Goal: Task Accomplishment & Management: Use online tool/utility

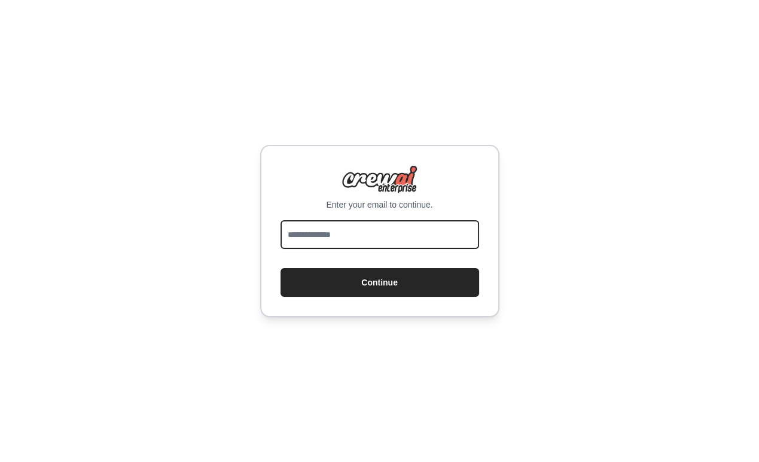
click at [416, 238] on input "email" at bounding box center [380, 234] width 199 height 29
type input "**********"
click at [281, 268] on button "Continue" at bounding box center [380, 282] width 199 height 29
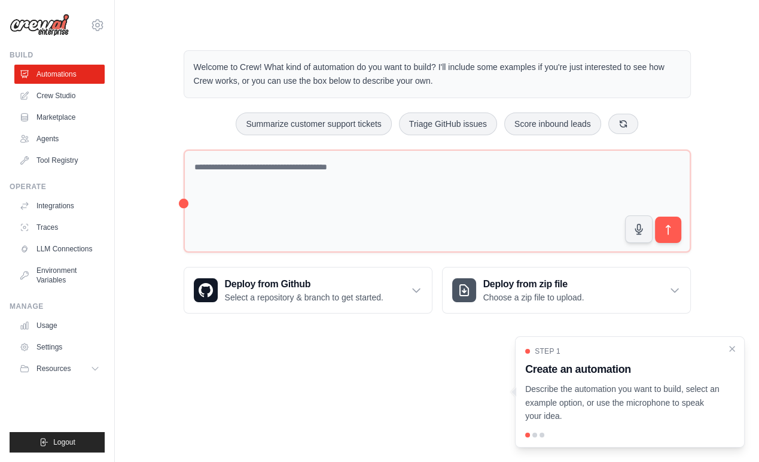
click at [151, 147] on div "Welcome to Crew! What kind of automation do you want to build? I'll include som…" at bounding box center [437, 182] width 606 height 302
click at [727, 348] on icon "Close walkthrough" at bounding box center [732, 348] width 11 height 11
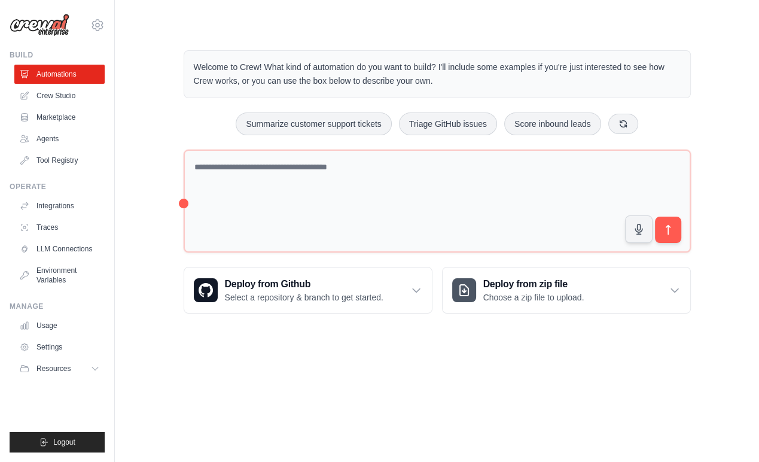
click at [224, 358] on body "ian@testdriver.ai Settings Build Automations Crew Studio" at bounding box center [379, 231] width 759 height 462
click at [74, 101] on link "Crew Studio" at bounding box center [61, 95] width 90 height 19
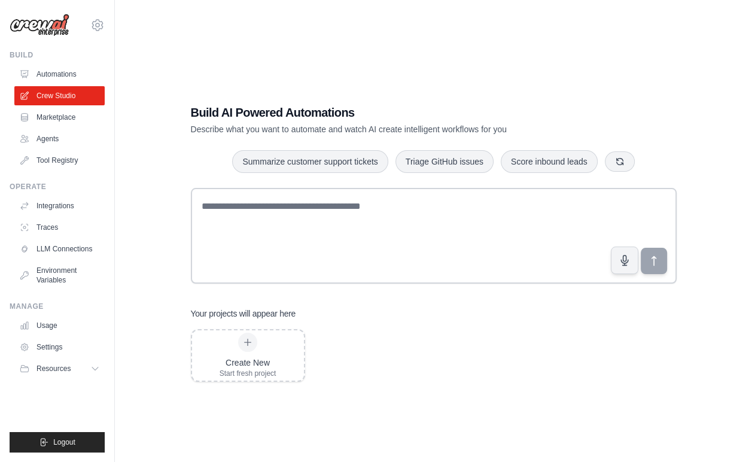
click at [74, 112] on link "Marketplace" at bounding box center [59, 117] width 90 height 19
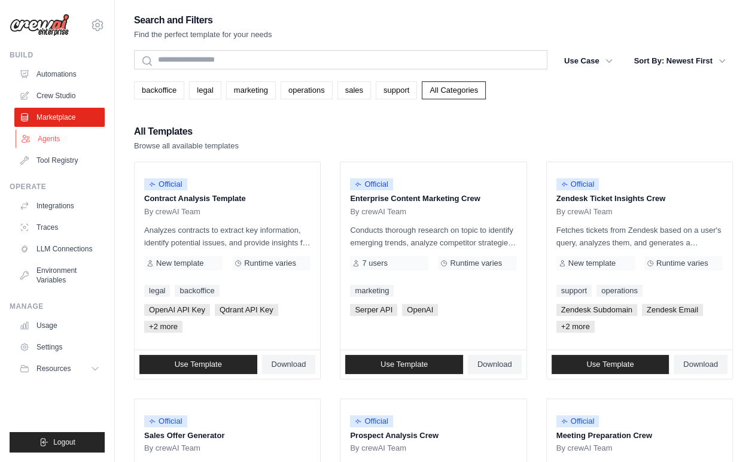
click at [73, 135] on link "Agents" at bounding box center [61, 138] width 90 height 19
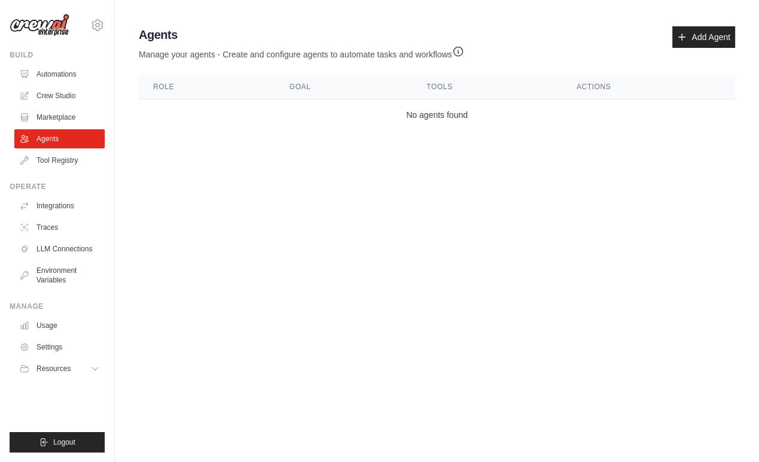
click at [82, 162] on link "Tool Registry" at bounding box center [59, 160] width 90 height 19
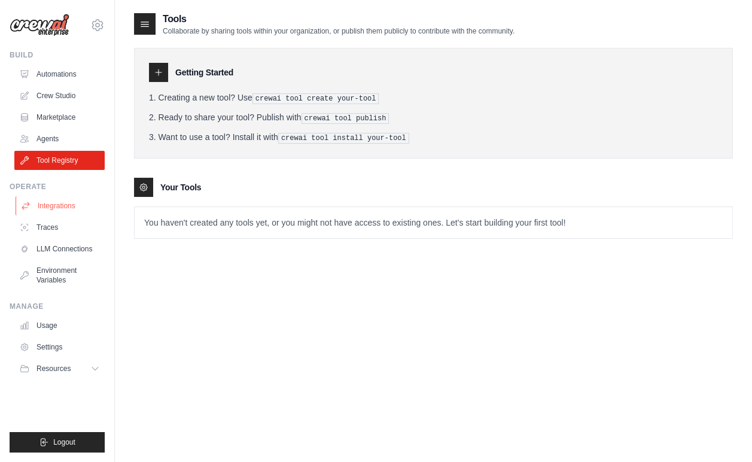
click at [51, 199] on link "Integrations" at bounding box center [61, 205] width 90 height 19
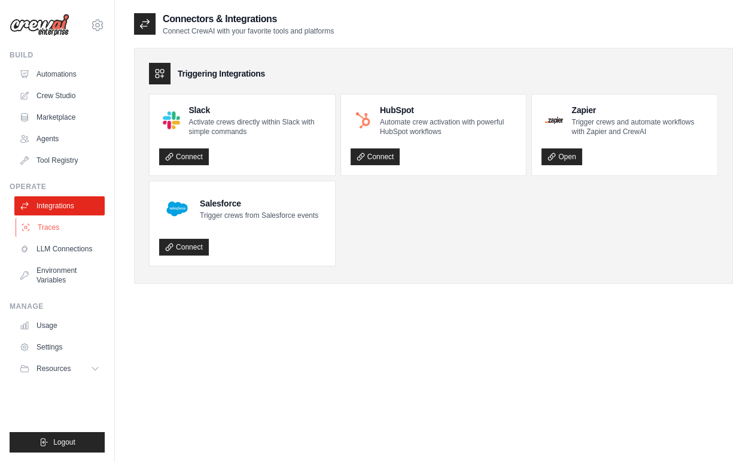
click at [69, 230] on link "Traces" at bounding box center [61, 227] width 90 height 19
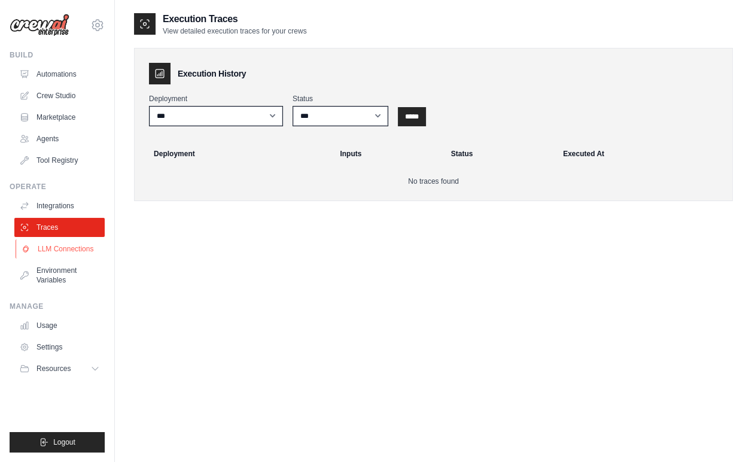
click at [75, 249] on link "LLM Connections" at bounding box center [61, 248] width 90 height 19
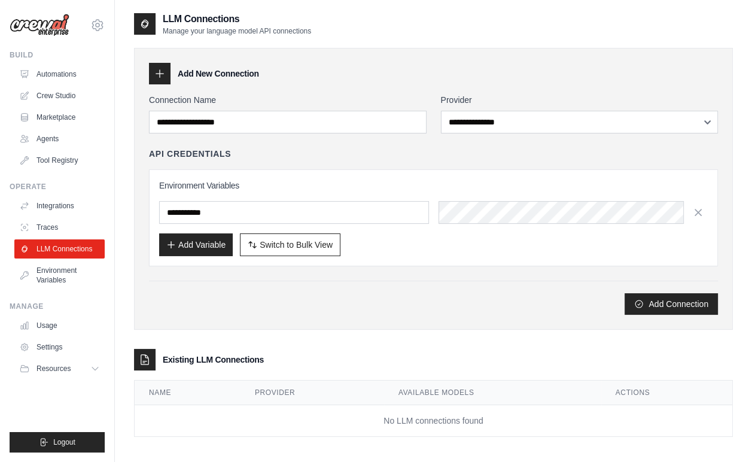
click at [78, 260] on ul "Integrations Traces LLM Connections Environment Variables" at bounding box center [59, 242] width 90 height 93
click at [78, 270] on link "Environment Variables" at bounding box center [61, 275] width 90 height 29
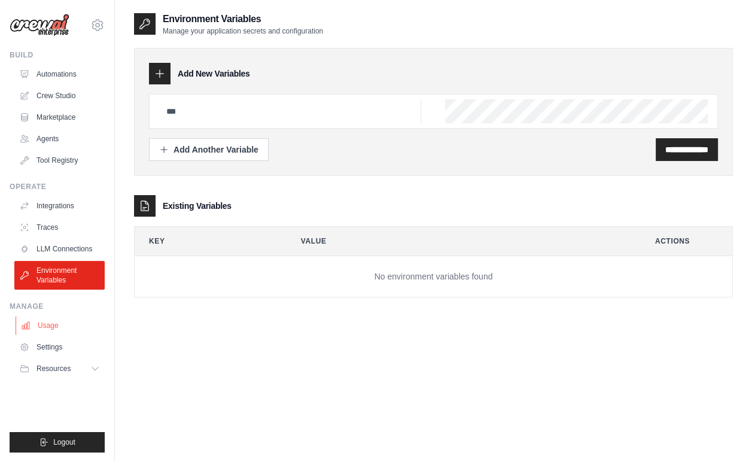
click at [68, 320] on link "Usage" at bounding box center [61, 325] width 90 height 19
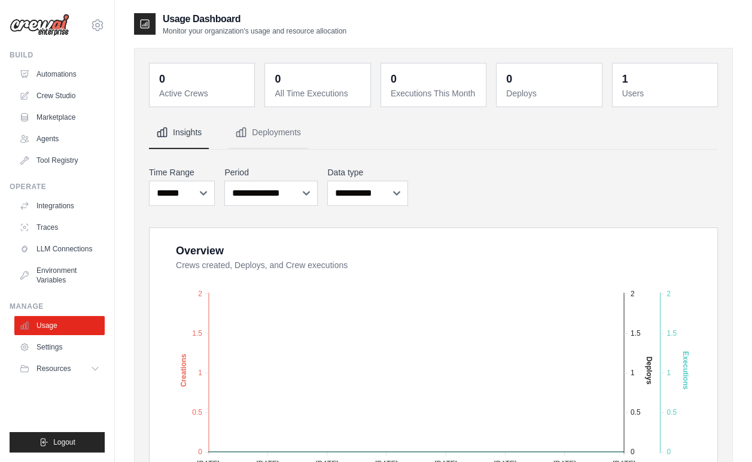
click at [66, 344] on link "Settings" at bounding box center [59, 346] width 90 height 19
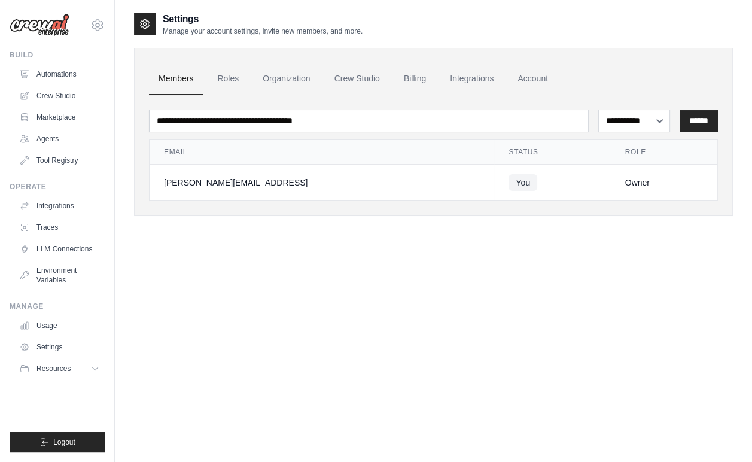
click at [67, 316] on link "Usage" at bounding box center [59, 325] width 90 height 19
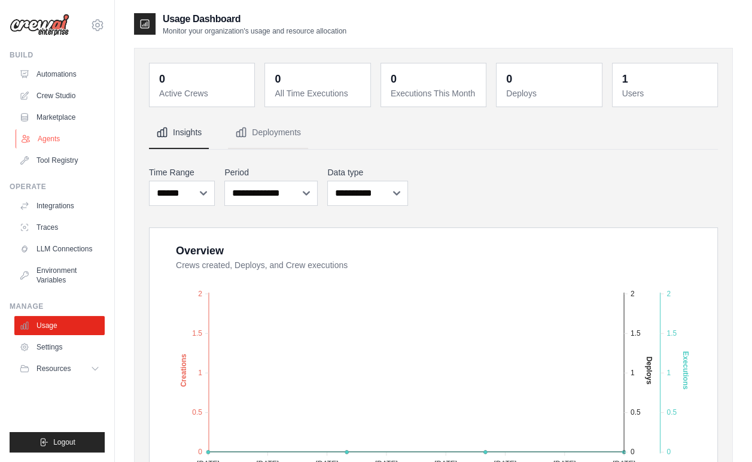
click at [56, 142] on link "Agents" at bounding box center [61, 138] width 90 height 19
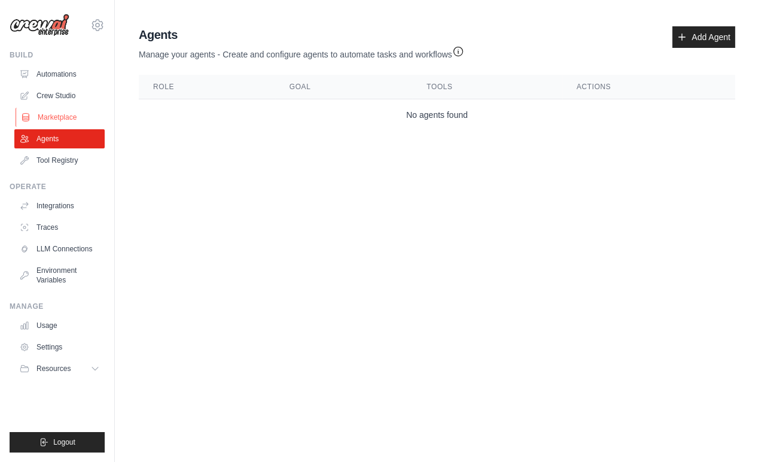
click at [54, 116] on link "Marketplace" at bounding box center [61, 117] width 90 height 19
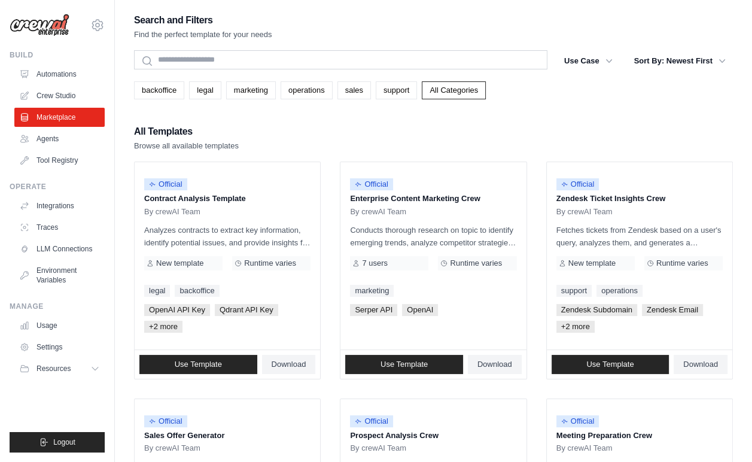
click at [52, 99] on link "Crew Studio" at bounding box center [59, 95] width 90 height 19
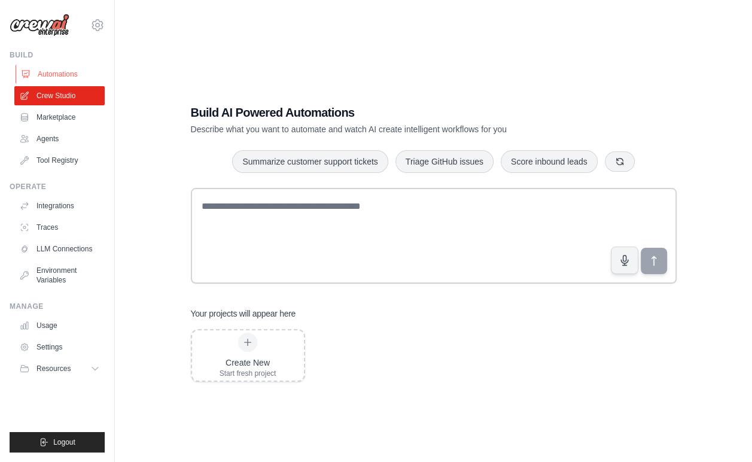
click at [56, 68] on link "Automations" at bounding box center [61, 74] width 90 height 19
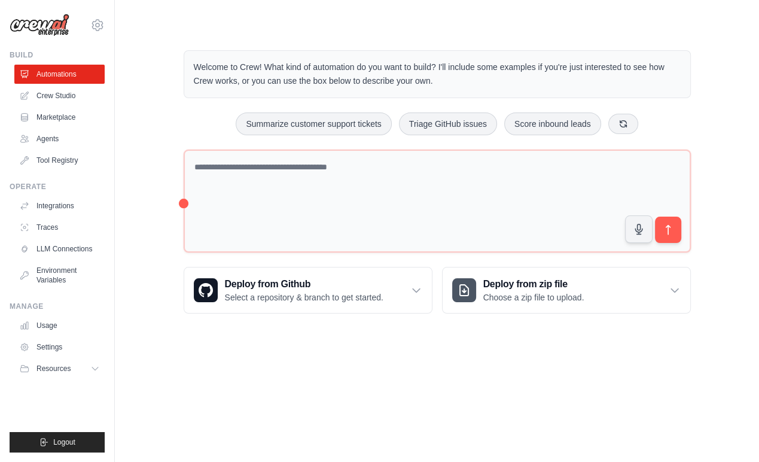
click at [124, 93] on div "Welcome to Crew! What kind of automation do you want to build? I'll include som…" at bounding box center [437, 182] width 644 height 302
click at [75, 98] on link "Crew Studio" at bounding box center [61, 95] width 90 height 19
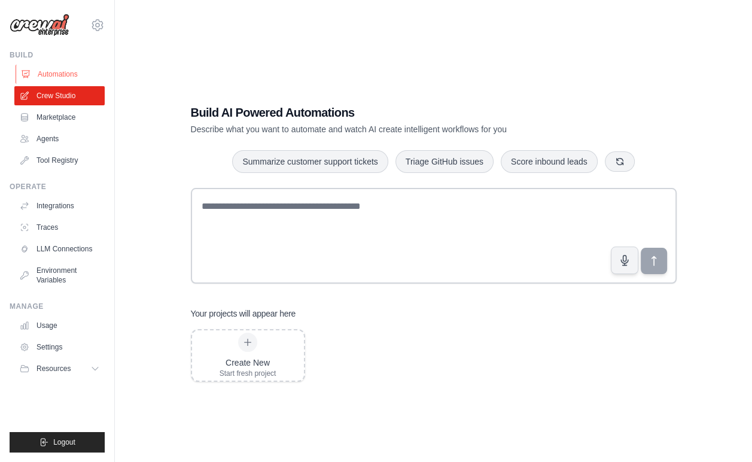
click at [60, 76] on link "Automations" at bounding box center [61, 74] width 90 height 19
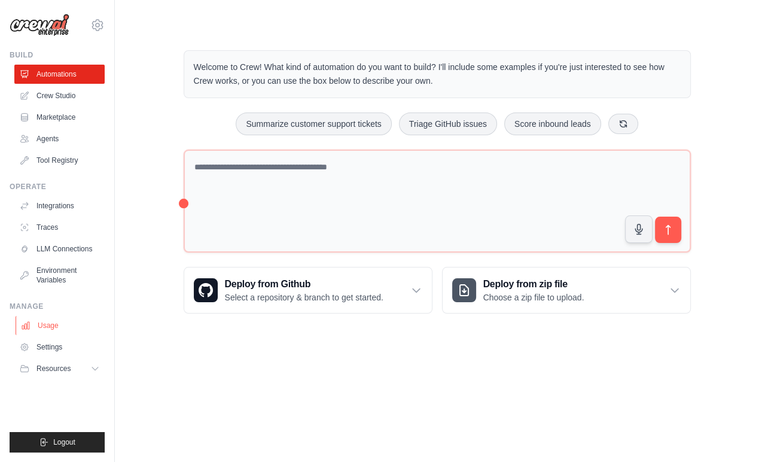
click at [83, 319] on link "Usage" at bounding box center [61, 325] width 90 height 19
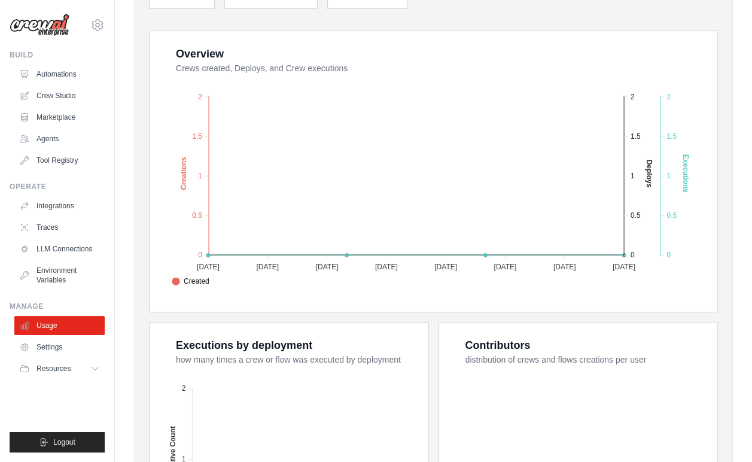
scroll to position [404, 0]
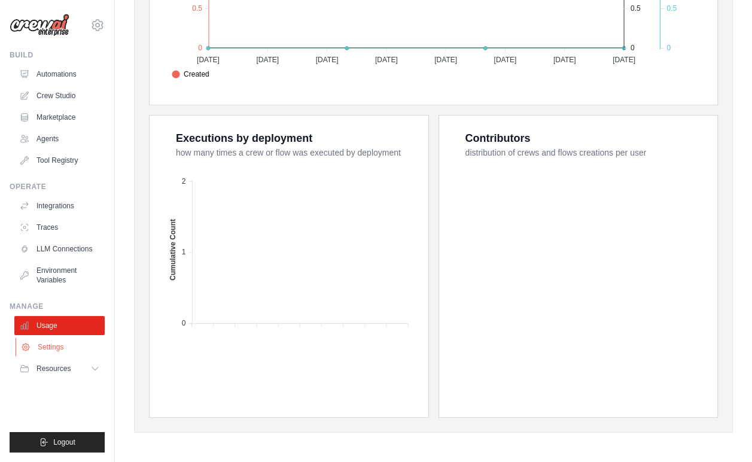
click at [80, 340] on link "Settings" at bounding box center [61, 346] width 90 height 19
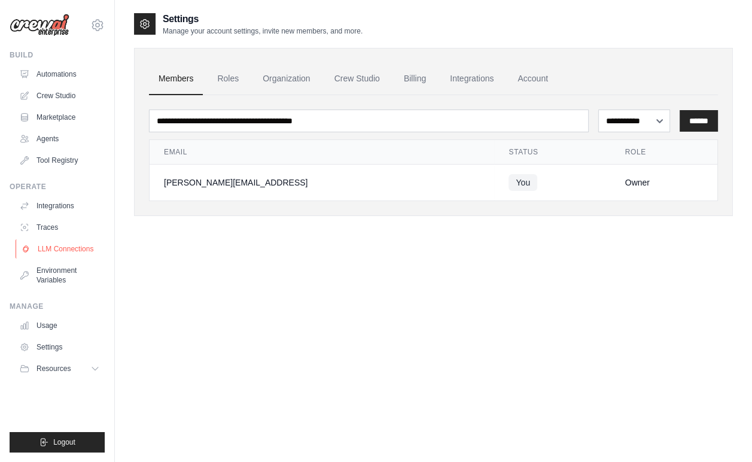
click at [87, 249] on link "LLM Connections" at bounding box center [61, 248] width 90 height 19
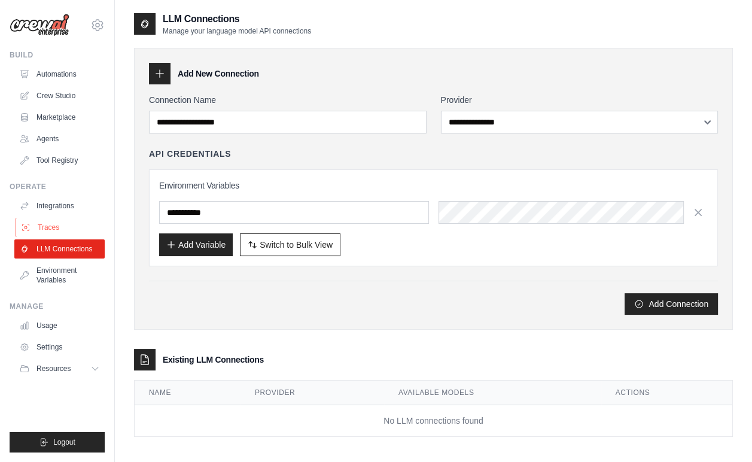
click at [78, 228] on link "Traces" at bounding box center [61, 227] width 90 height 19
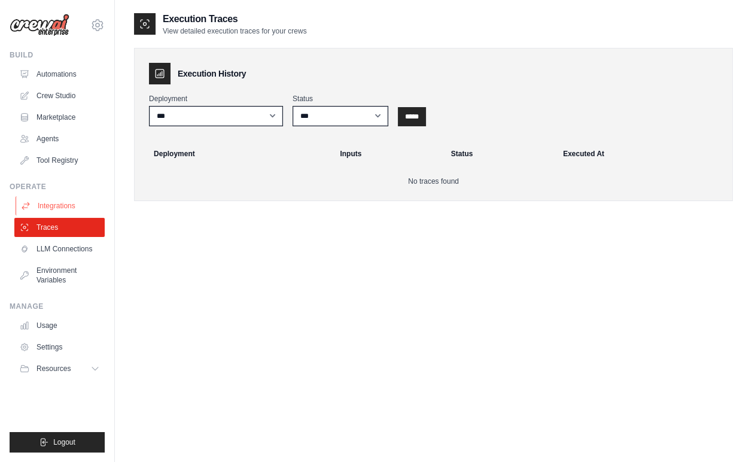
click at [70, 205] on link "Integrations" at bounding box center [61, 205] width 90 height 19
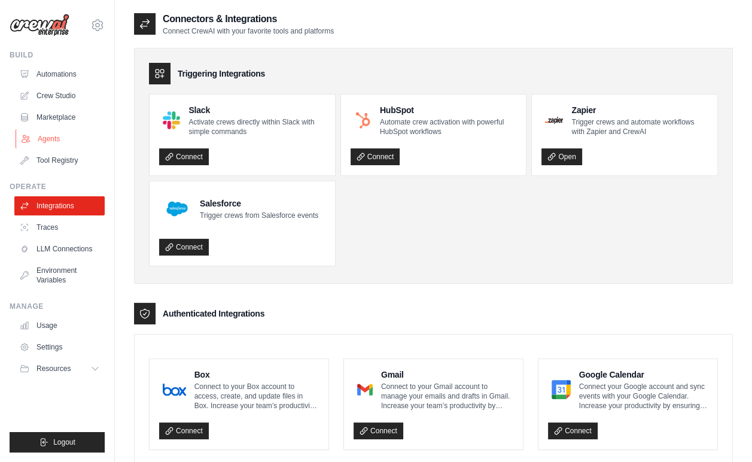
click at [77, 130] on link "Agents" at bounding box center [61, 138] width 90 height 19
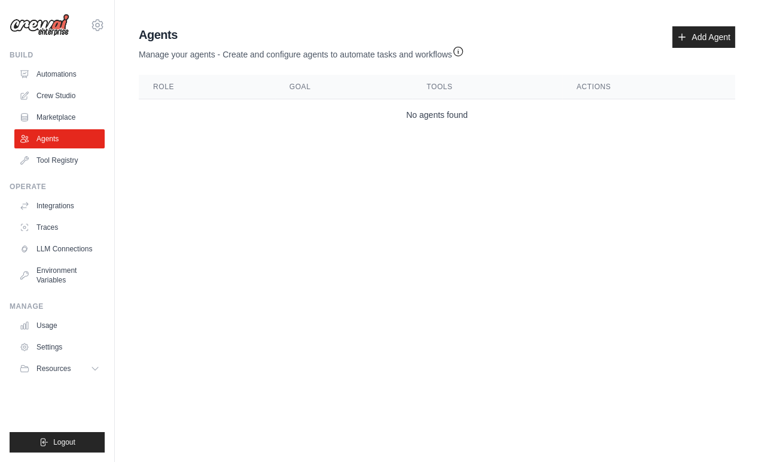
click at [72, 117] on link "Marketplace" at bounding box center [59, 117] width 90 height 19
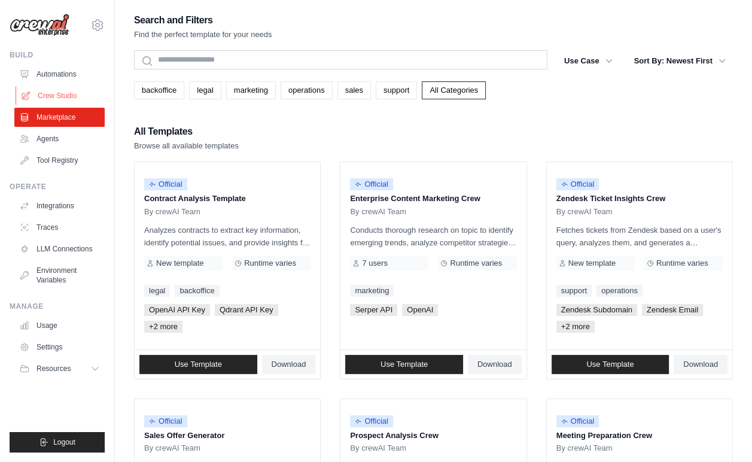
click at [68, 97] on link "Crew Studio" at bounding box center [61, 95] width 90 height 19
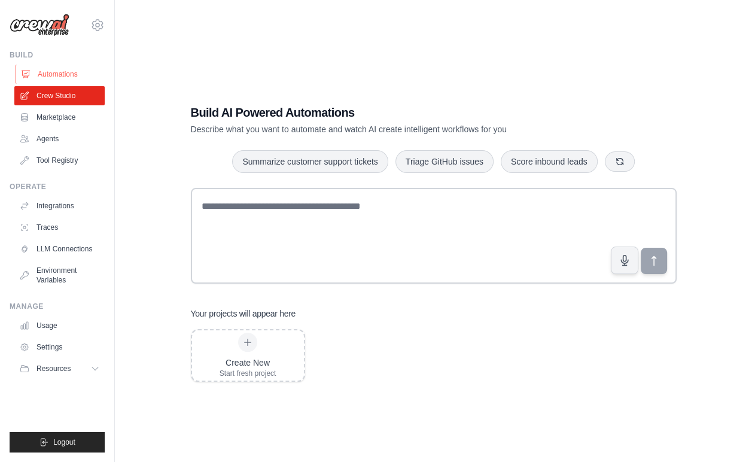
click at [64, 82] on link "Automations" at bounding box center [61, 74] width 90 height 19
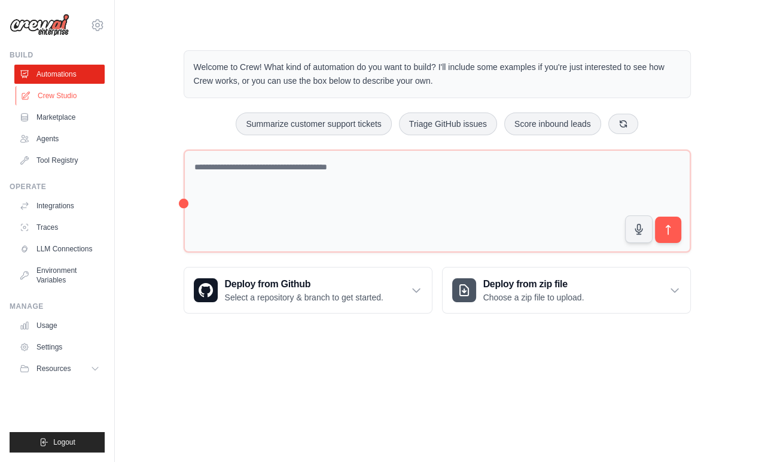
click at [29, 96] on icon at bounding box center [26, 96] width 10 height 10
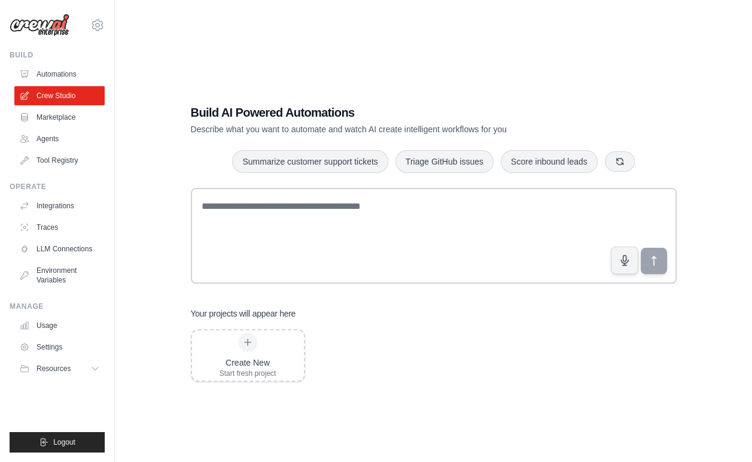
click at [44, 115] on link "Marketplace" at bounding box center [59, 117] width 90 height 19
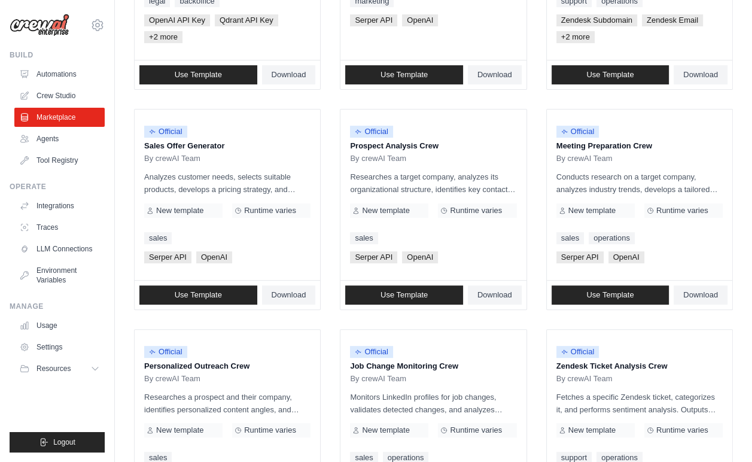
scroll to position [313, 0]
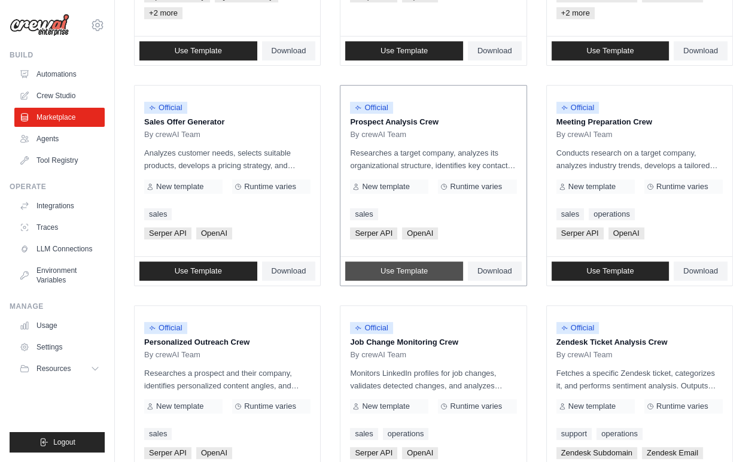
click at [408, 276] on link "Use Template" at bounding box center [404, 270] width 118 height 19
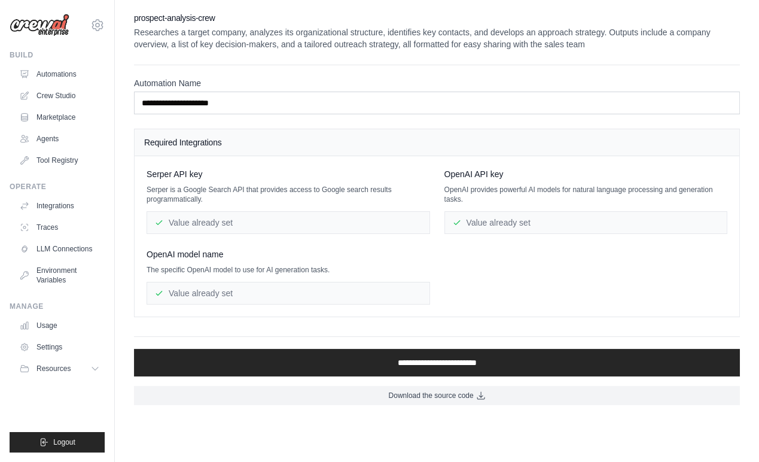
click at [383, 223] on div "Value already set" at bounding box center [289, 222] width 284 height 23
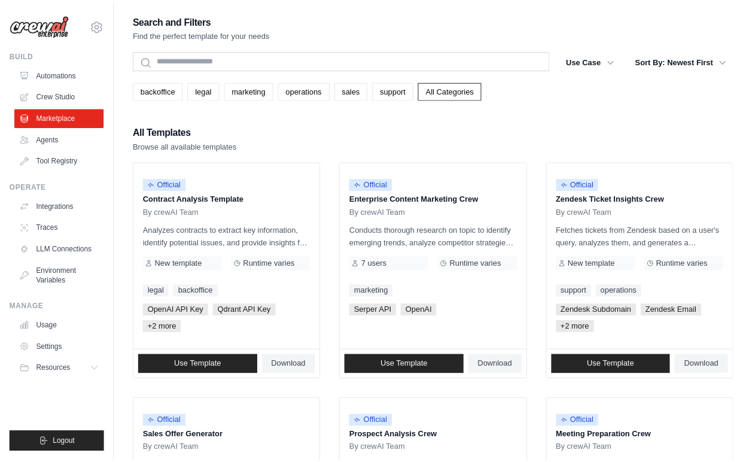
scroll to position [313, 0]
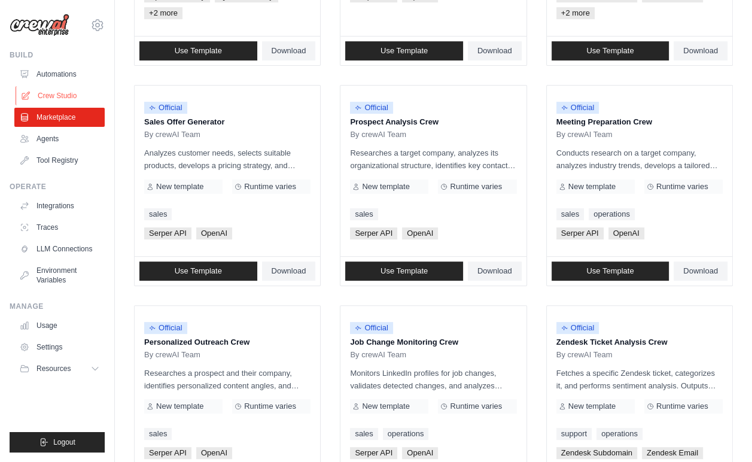
click at [50, 89] on link "Crew Studio" at bounding box center [61, 95] width 90 height 19
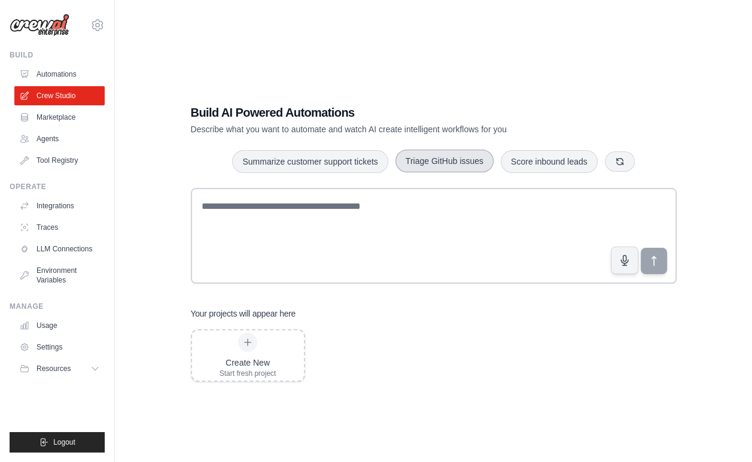
click at [425, 157] on button "Triage GitHub issues" at bounding box center [444, 161] width 98 height 23
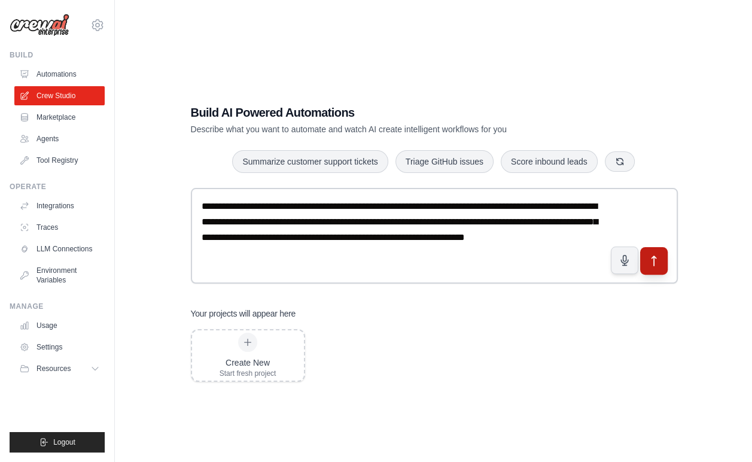
click at [652, 264] on icon "submit" at bounding box center [653, 261] width 13 height 13
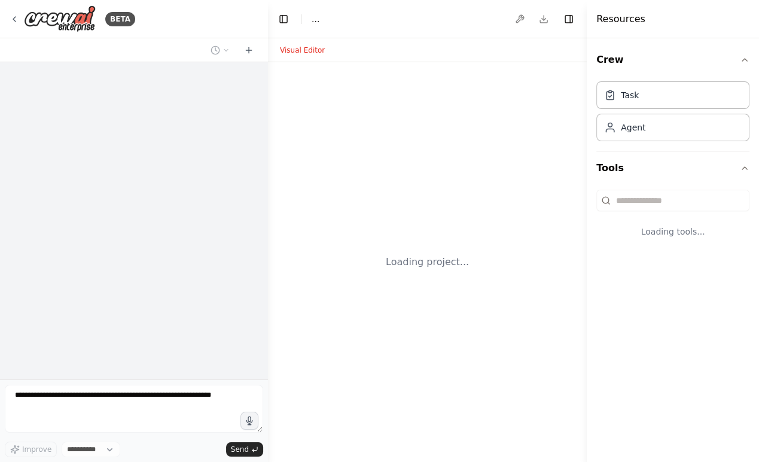
select select "****"
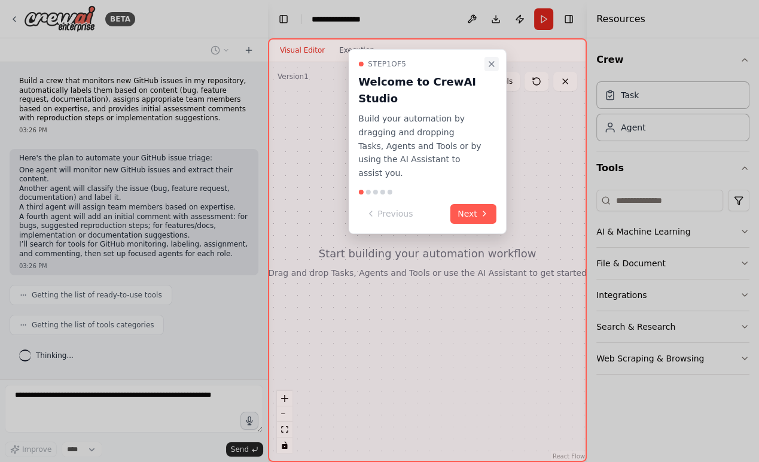
scroll to position [25, 0]
click at [486, 60] on button "Close walkthrough" at bounding box center [492, 64] width 14 height 14
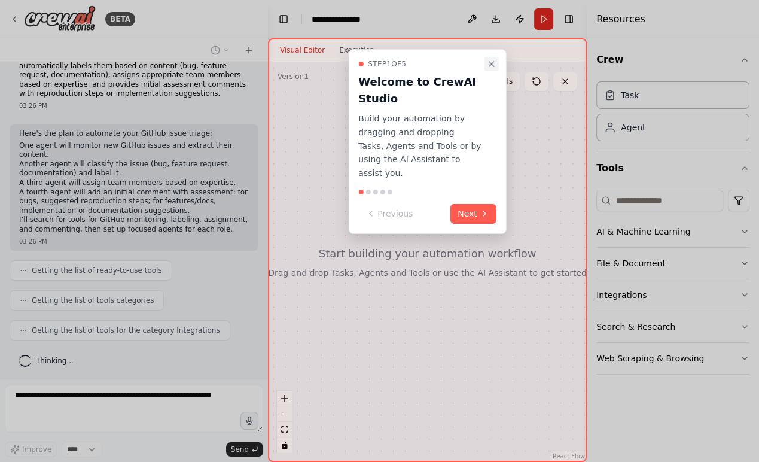
click at [490, 63] on icon "Close walkthrough" at bounding box center [492, 64] width 10 height 10
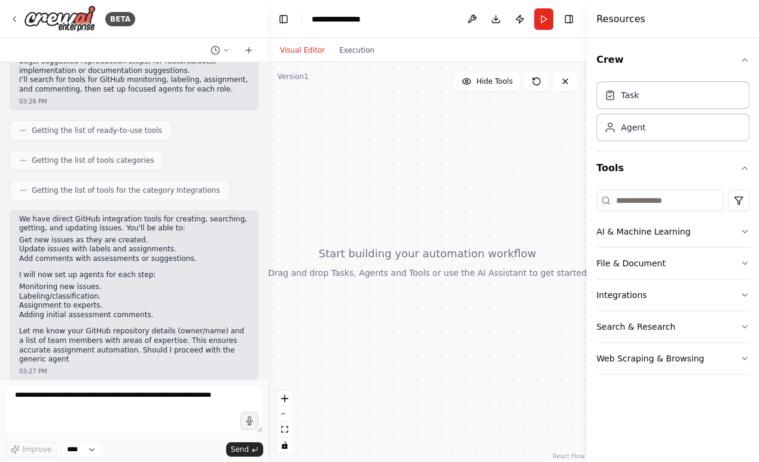
scroll to position [173, 0]
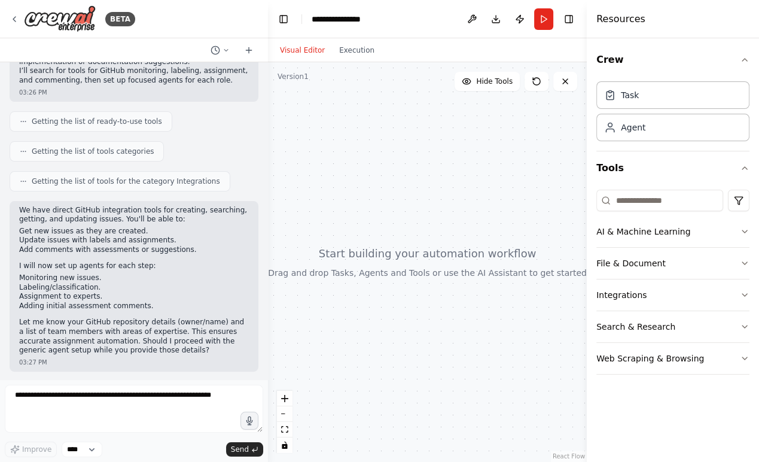
click at [315, 136] on div at bounding box center [427, 262] width 319 height 400
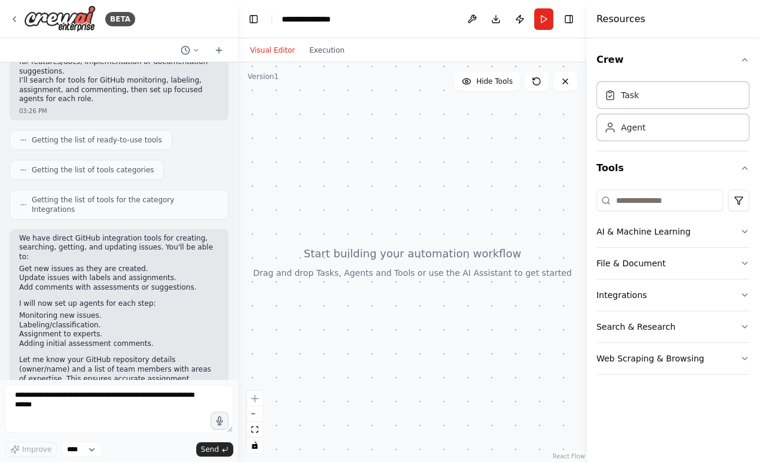
drag, startPoint x: 267, startPoint y: 176, endPoint x: 238, endPoint y: 185, distance: 30.1
click at [238, 185] on div "BETA Build a crew that monitors new GitHub issues in my repository, automatical…" at bounding box center [379, 231] width 759 height 462
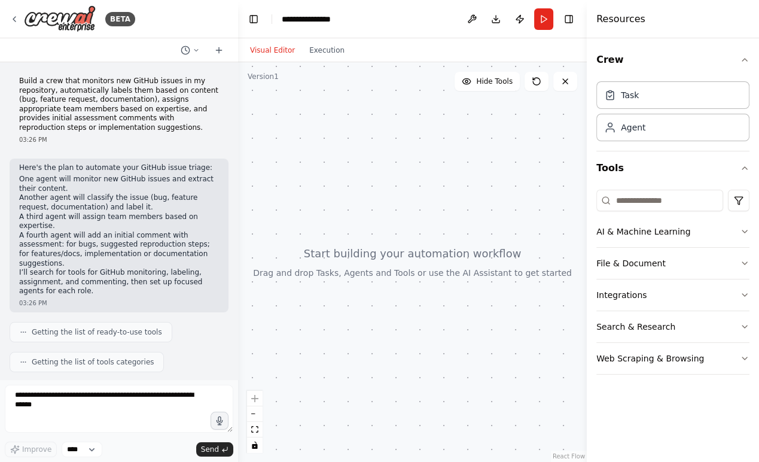
scroll to position [230, 0]
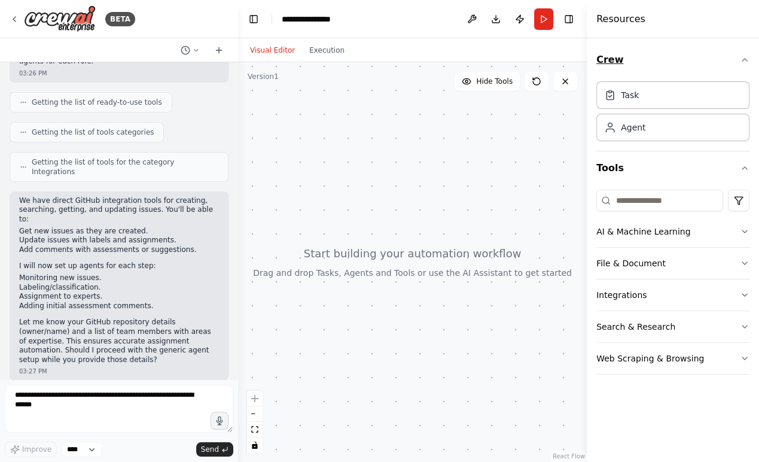
click at [741, 56] on icon "button" at bounding box center [745, 60] width 10 height 10
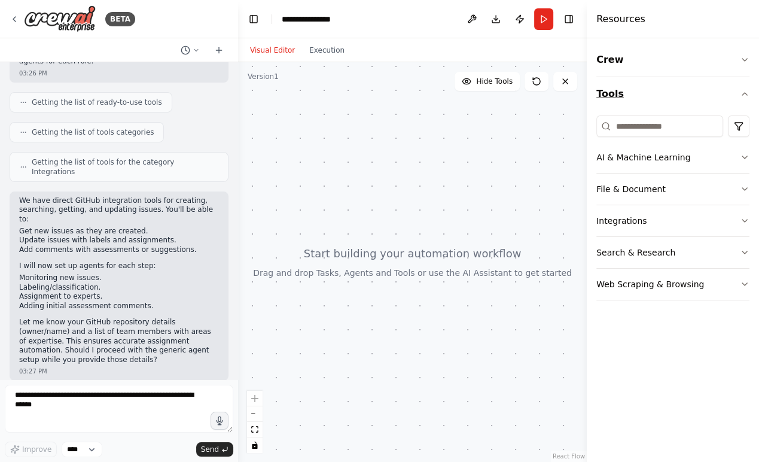
click at [747, 94] on icon "button" at bounding box center [745, 94] width 10 height 10
